Goal: Task Accomplishment & Management: Complete application form

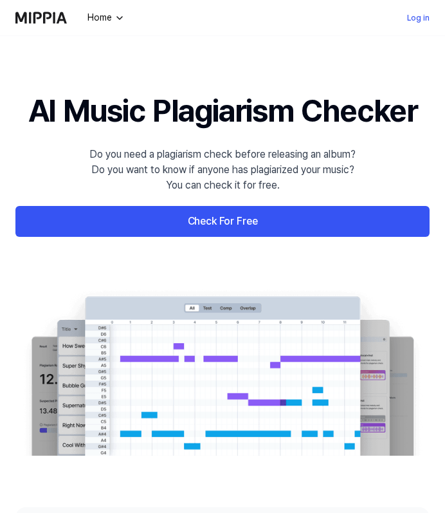
click at [122, 219] on link "Check For Free" at bounding box center [222, 221] width 414 height 31
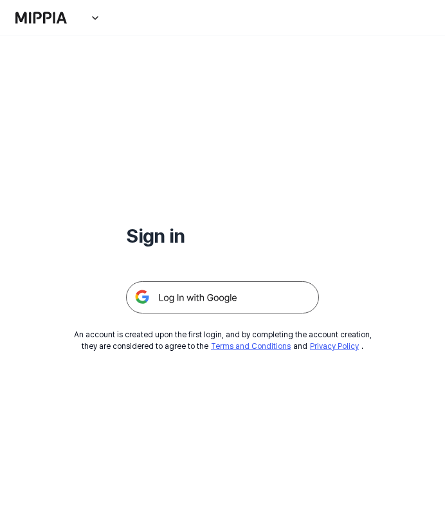
click at [190, 302] on img at bounding box center [222, 297] width 193 height 32
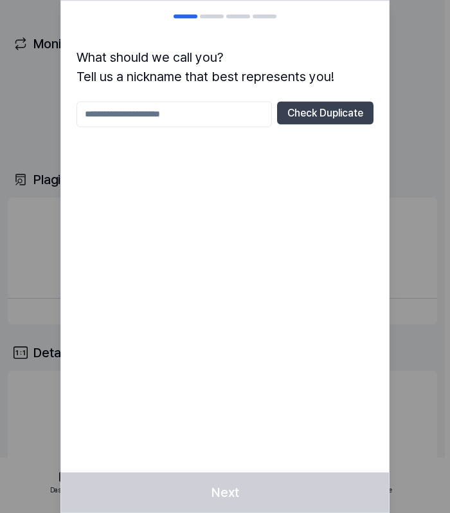
click at [217, 116] on input "text" at bounding box center [175, 114] width 196 height 26
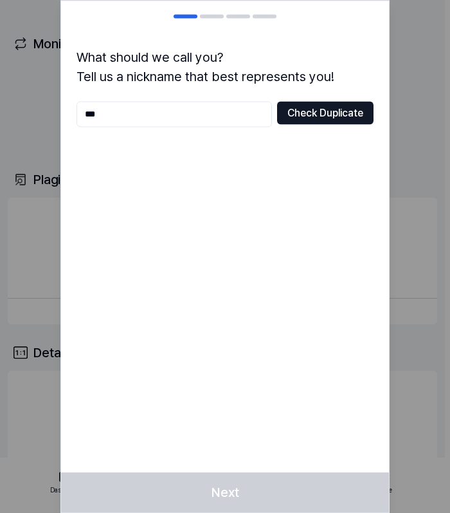
click at [288, 118] on button "Check Duplicate" at bounding box center [325, 112] width 97 height 23
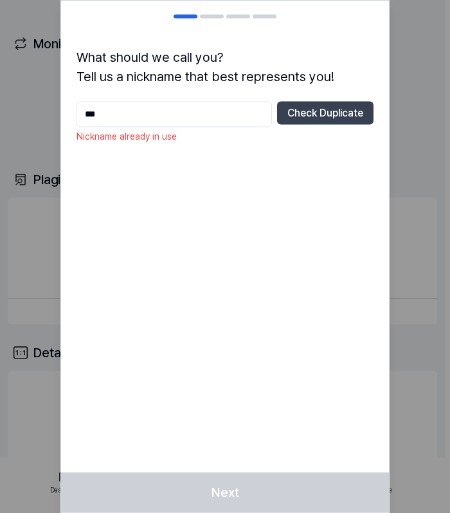
click at [199, 111] on input "***" at bounding box center [175, 114] width 196 height 26
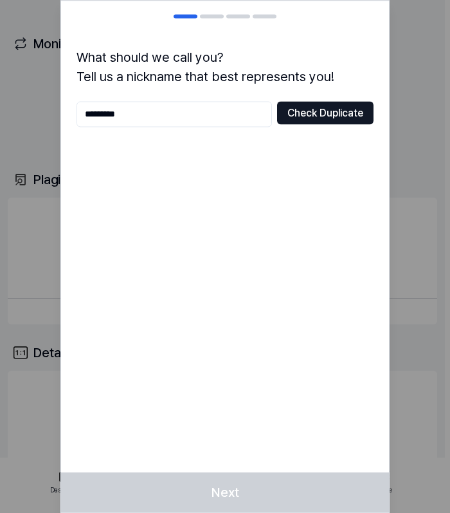
type input "*********"
click at [342, 115] on button "Check Duplicate" at bounding box center [325, 112] width 97 height 23
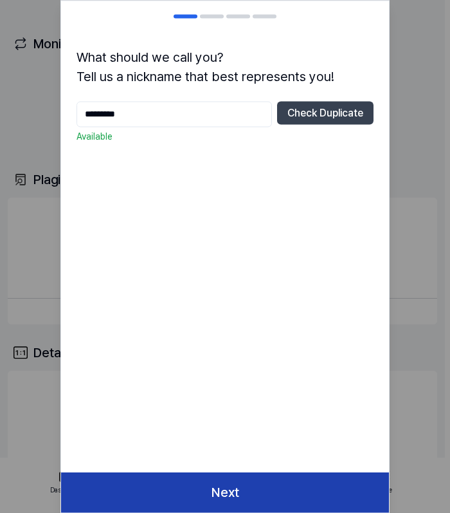
click at [239, 486] on button "Next" at bounding box center [225, 492] width 328 height 40
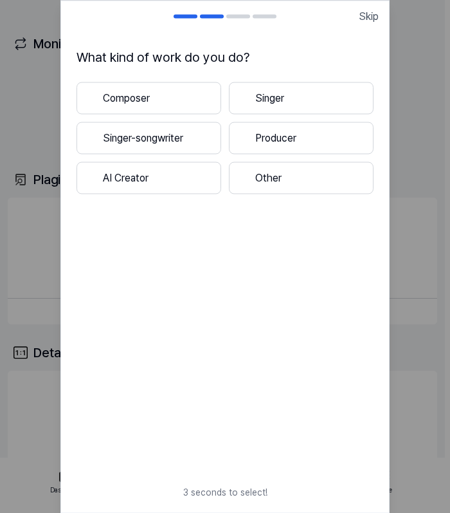
click at [199, 133] on button "Singer-songwriter" at bounding box center [149, 138] width 145 height 32
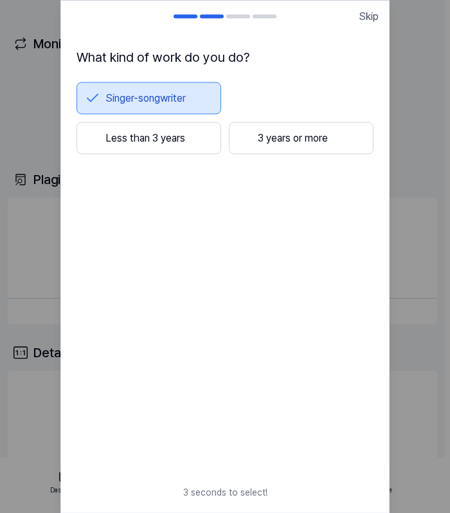
click at [199, 102] on button "Singer-songwriter" at bounding box center [149, 98] width 145 height 32
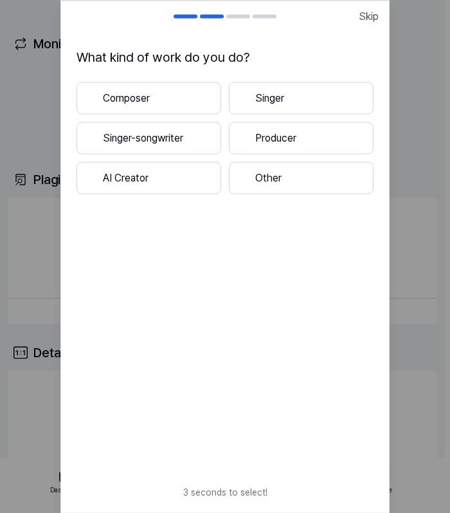
click at [273, 167] on button "Other" at bounding box center [301, 178] width 145 height 32
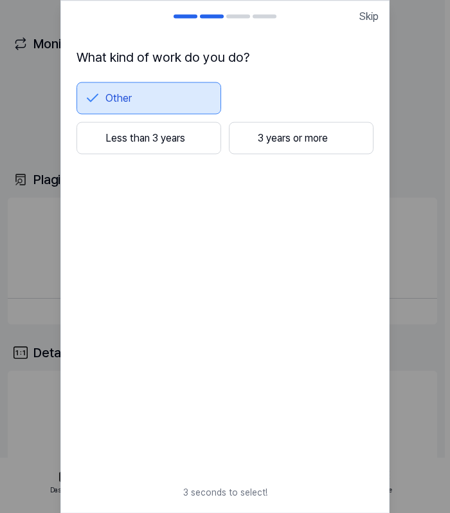
click at [192, 130] on button "Less than 3 years" at bounding box center [149, 138] width 145 height 32
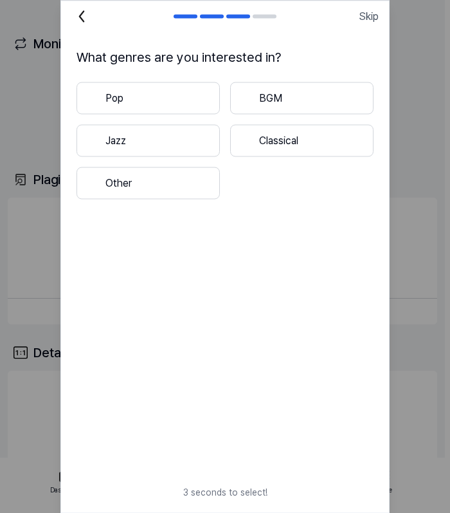
click at [183, 178] on button "Other" at bounding box center [149, 183] width 144 height 32
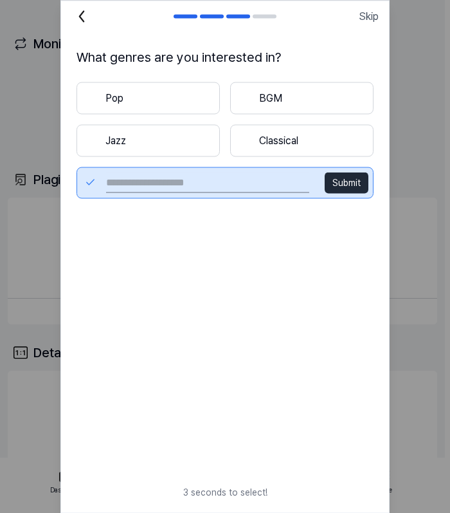
click at [236, 183] on input "text" at bounding box center [207, 182] width 203 height 21
type input "****"
click at [353, 179] on button "Submit" at bounding box center [347, 182] width 44 height 21
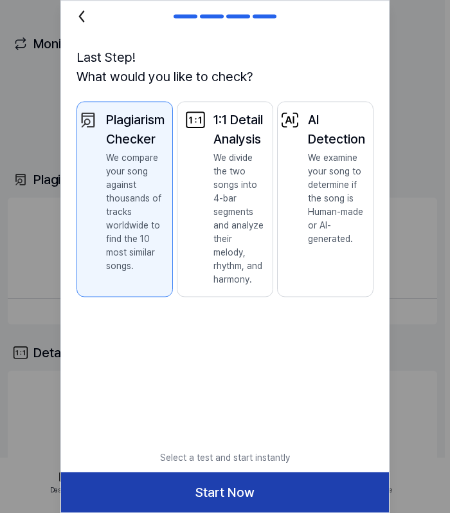
click at [185, 490] on button "Start Now" at bounding box center [225, 492] width 328 height 40
